Goal: Manage account settings

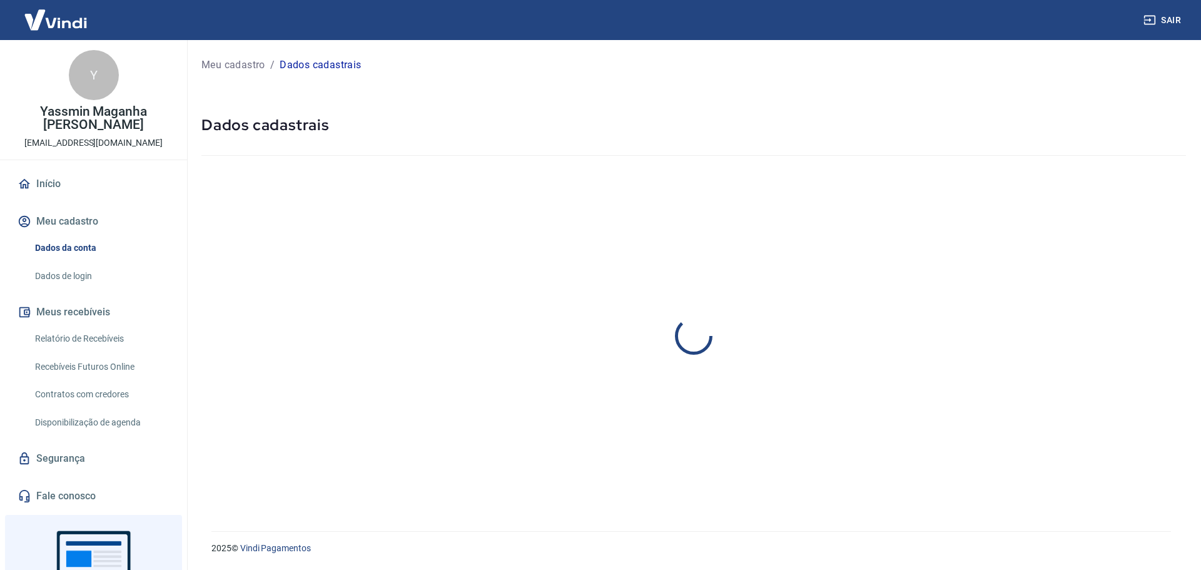
select select "PR"
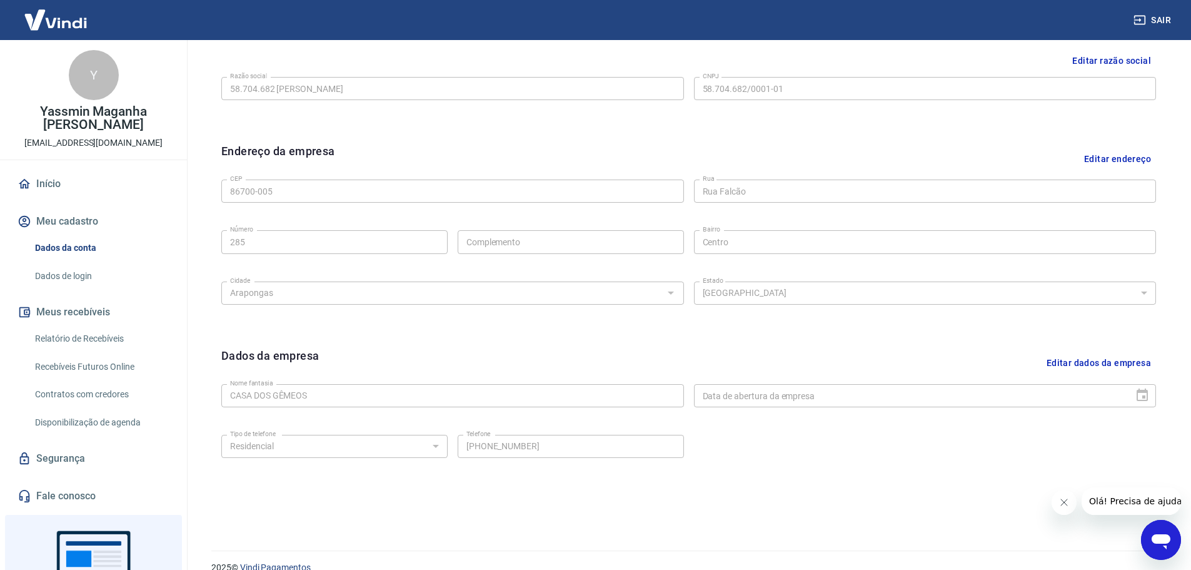
scroll to position [332, 0]
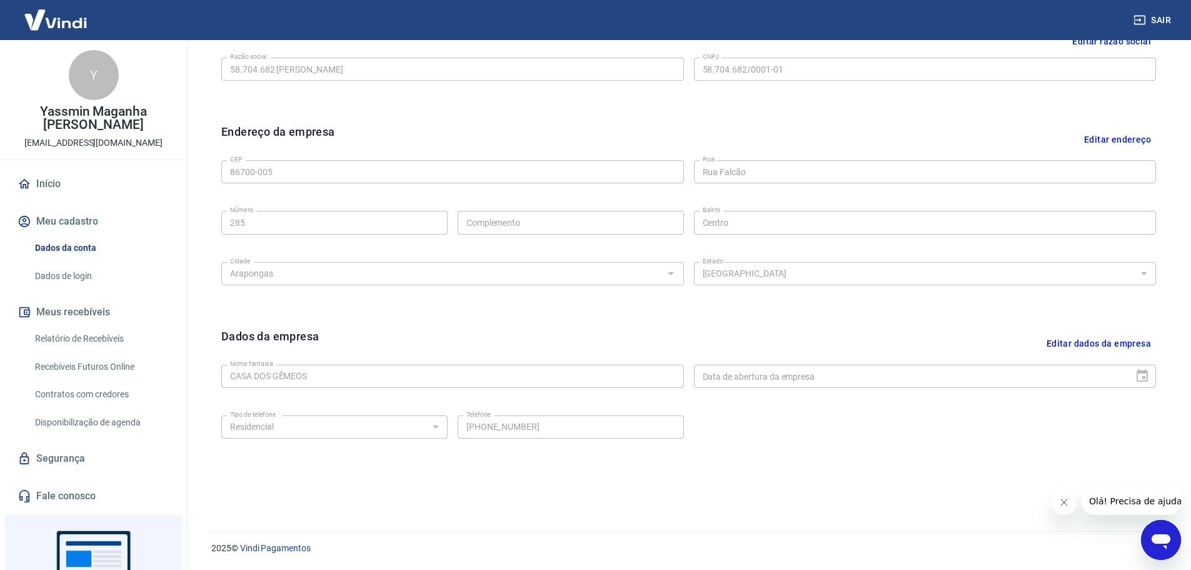
click at [76, 215] on button "Meu cadastro" at bounding box center [93, 222] width 157 height 28
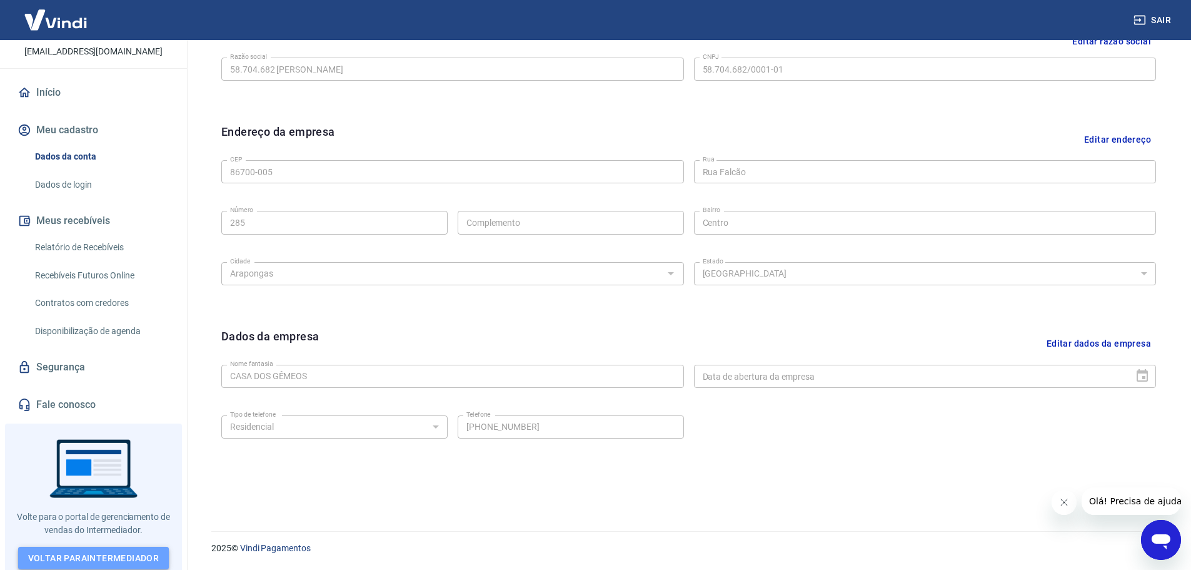
click at [101, 556] on link "Voltar para Intermediador" at bounding box center [93, 558] width 151 height 23
